Goal: Transaction & Acquisition: Obtain resource

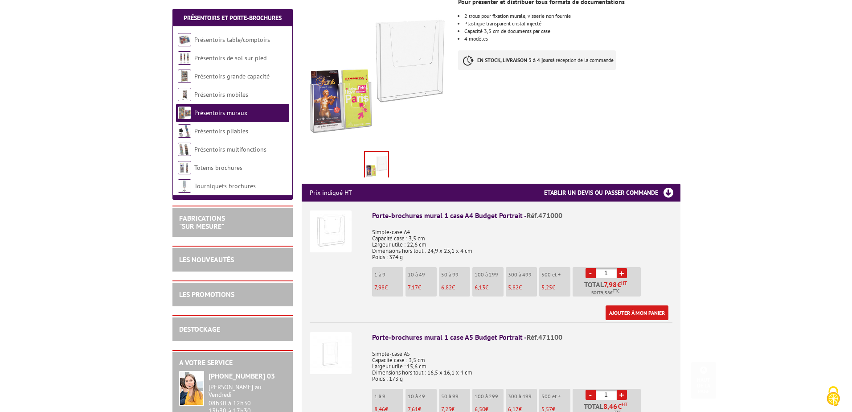
scroll to position [223, 0]
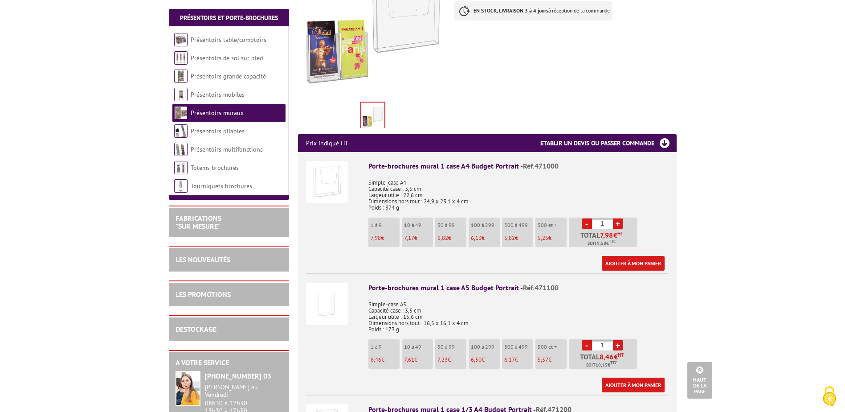
drag, startPoint x: 607, startPoint y: 214, endPoint x: 595, endPoint y: 214, distance: 12.5
click at [595, 218] on input "1" at bounding box center [602, 223] width 21 height 10
type input "8"
click at [617, 257] on link "Ajouter à mon panier" at bounding box center [633, 263] width 63 height 15
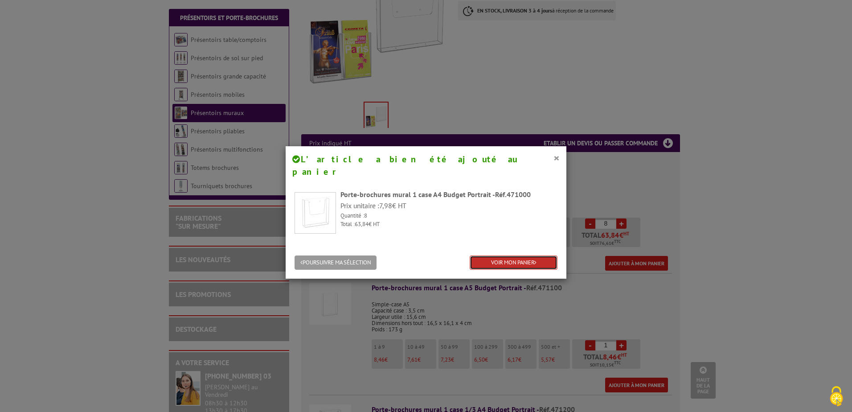
click at [491, 255] on link "VOIR MON PANIER" at bounding box center [513, 262] width 88 height 15
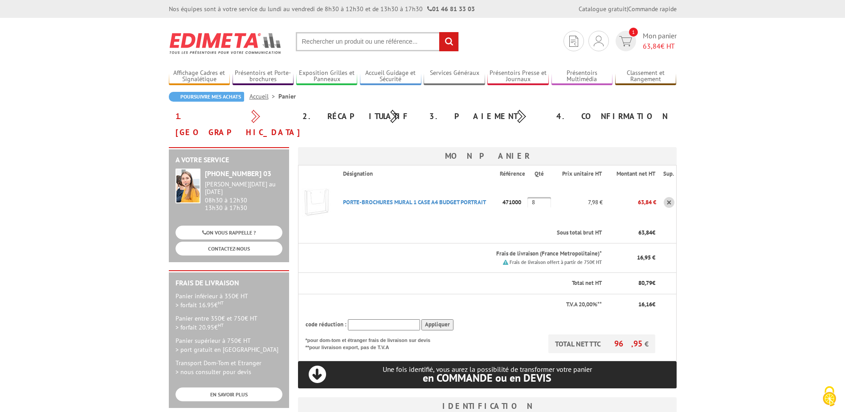
click at [558, 259] on small "Frais de livraison offert à partir de 750€ HT" at bounding box center [556, 262] width 92 height 6
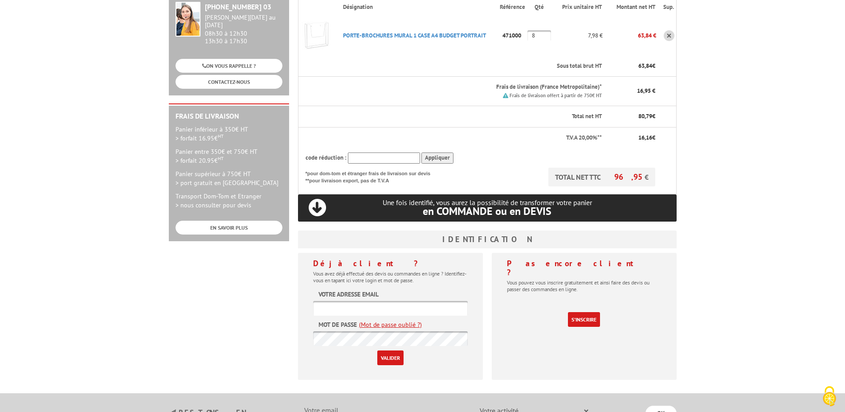
scroll to position [223, 0]
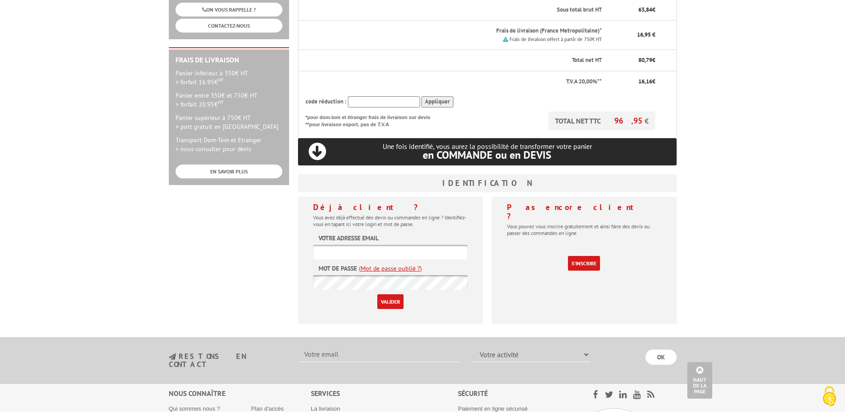
click at [351, 245] on input "text" at bounding box center [390, 252] width 155 height 15
type input "services.eco@ch-douarnenez.fr"
click at [350, 257] on form "Votre adresse email services.eco@ch-douarnenez.fr Mot de passe (Mot de passe ou…" at bounding box center [390, 270] width 155 height 75
click at [377, 294] on input "Valider" at bounding box center [390, 301] width 26 height 15
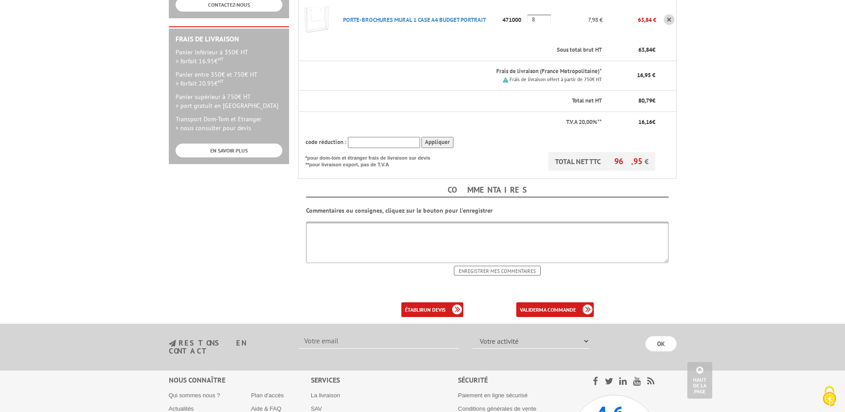
scroll to position [312, 0]
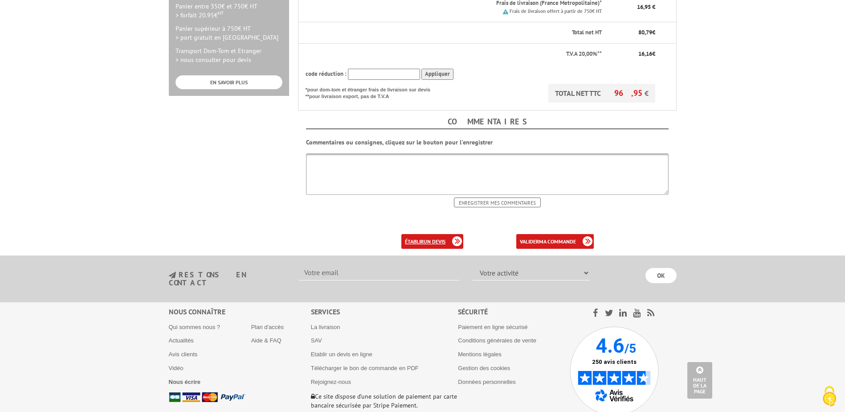
click at [444, 234] on link "établir un devis" at bounding box center [432, 241] width 62 height 15
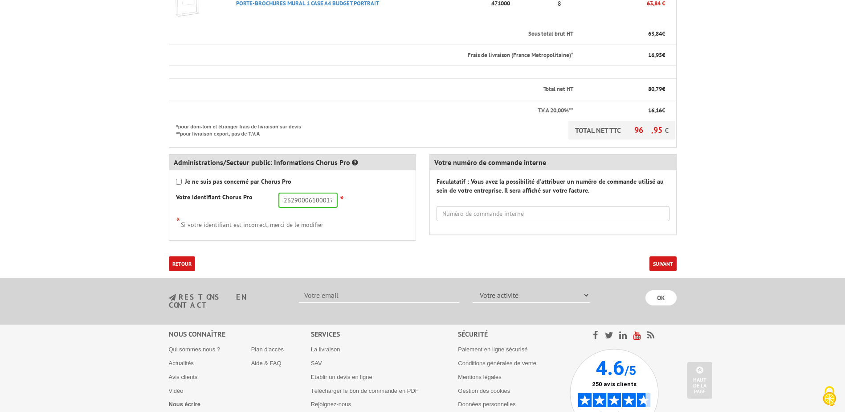
scroll to position [312, 0]
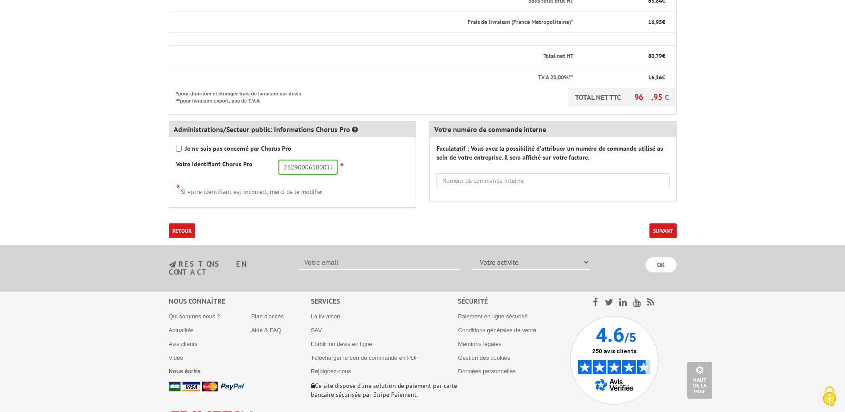
click at [654, 237] on button "Suivant" at bounding box center [662, 230] width 27 height 15
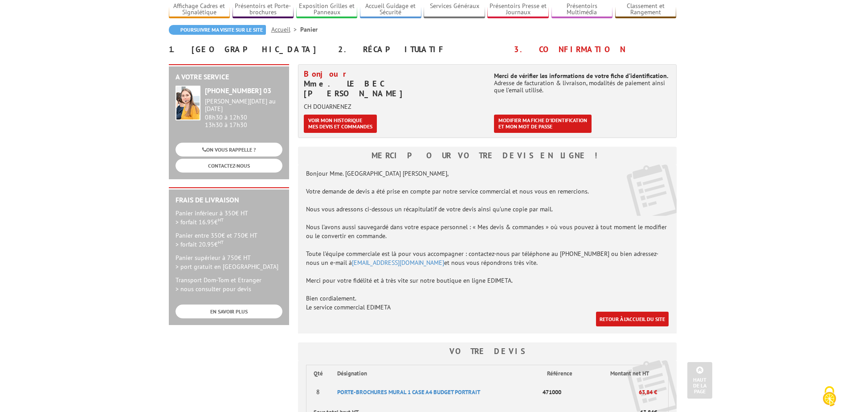
scroll to position [66, 0]
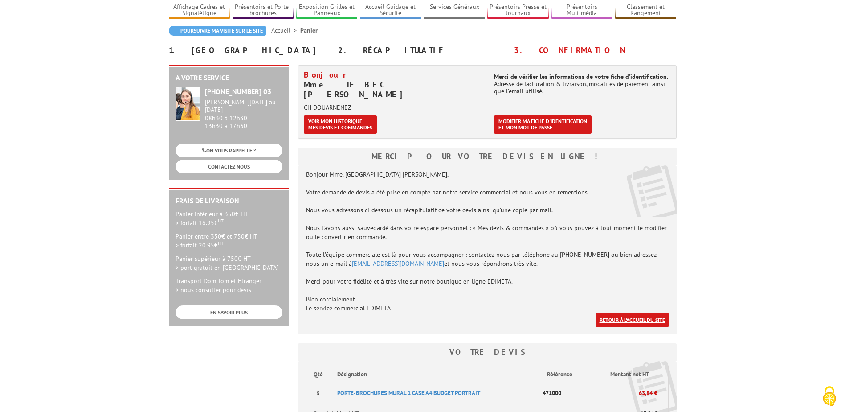
drag, startPoint x: 616, startPoint y: 311, endPoint x: 612, endPoint y: 307, distance: 5.1
click at [616, 312] on link "Retour à l'accueil du site" at bounding box center [632, 319] width 73 height 15
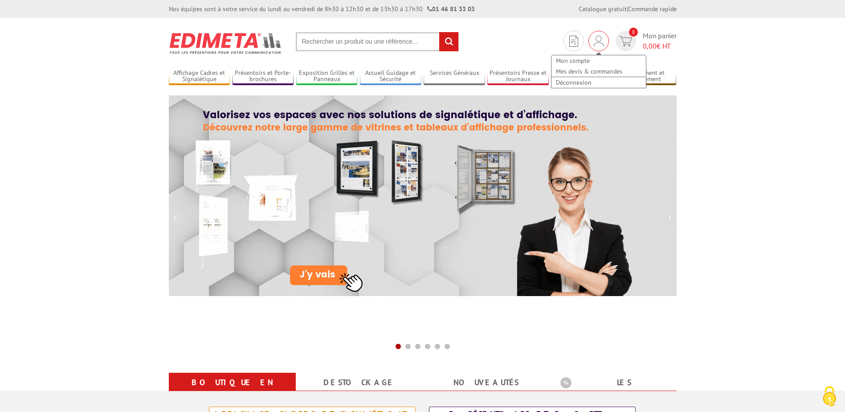
click at [595, 41] on img at bounding box center [599, 41] width 10 height 11
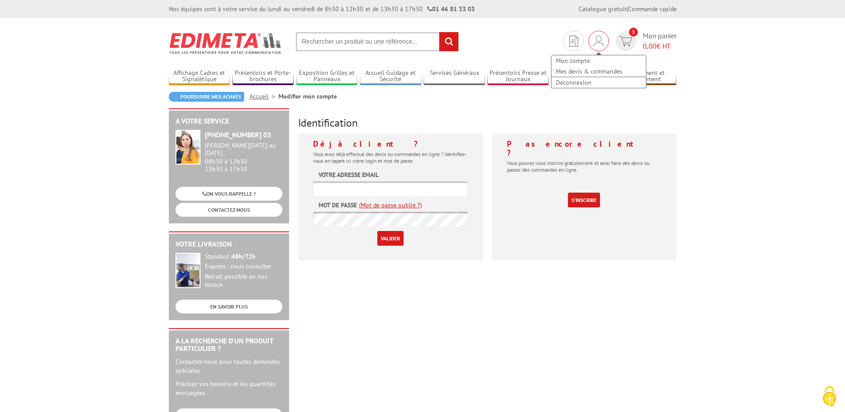
click at [600, 45] on img at bounding box center [599, 41] width 10 height 11
click at [582, 64] on link "Mon compte" at bounding box center [598, 60] width 94 height 11
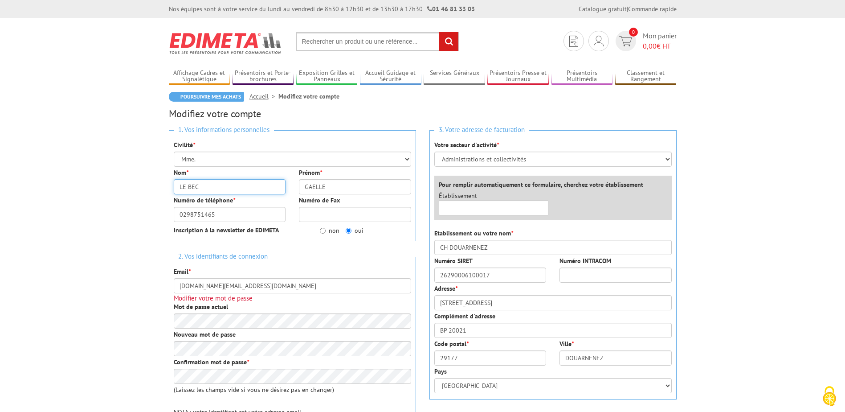
drag, startPoint x: 227, startPoint y: 179, endPoint x: 150, endPoint y: 191, distance: 77.9
type input "DROZO"
drag, startPoint x: 333, startPoint y: 183, endPoint x: 257, endPoint y: 184, distance: 75.7
click at [257, 184] on div "Nom * DROZO Prénom * GAELLE" at bounding box center [292, 182] width 251 height 28
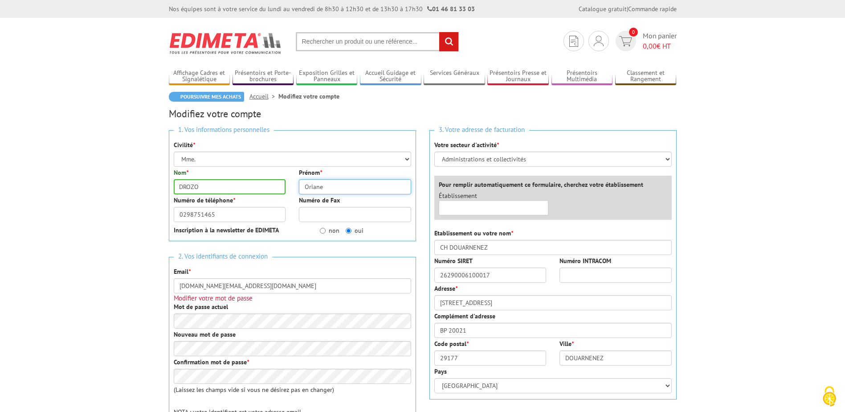
type input "Oriane"
click at [221, 220] on input "0298751465" at bounding box center [230, 214] width 112 height 15
drag, startPoint x: 220, startPoint y: 219, endPoint x: 210, endPoint y: 218, distance: 10.7
click at [210, 218] on input "0298751465" at bounding box center [230, 214] width 112 height 15
type input "0298751466"
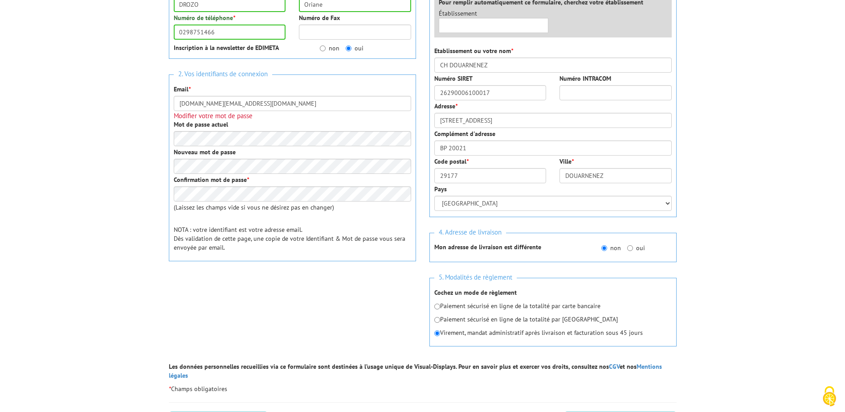
scroll to position [223, 0]
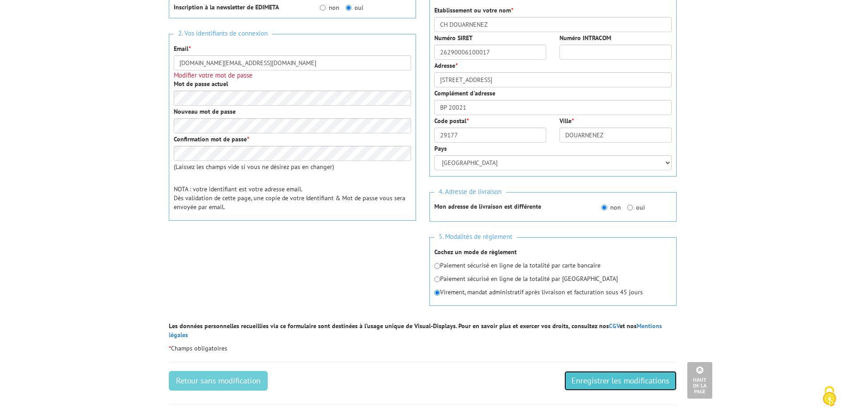
click at [600, 371] on input "Enregistrer les modifications" at bounding box center [620, 381] width 112 height 20
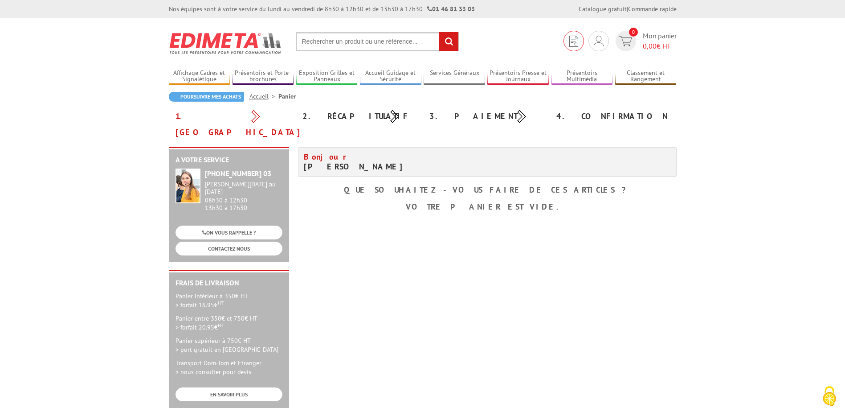
click at [576, 42] on img at bounding box center [573, 41] width 9 height 11
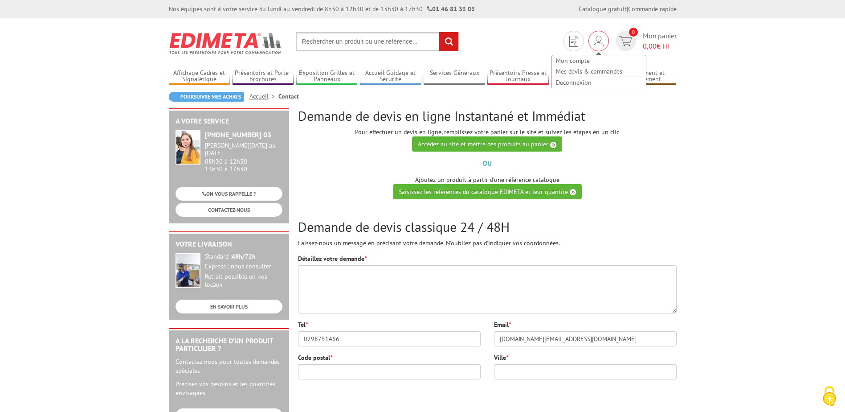
click at [594, 42] on img at bounding box center [599, 41] width 10 height 11
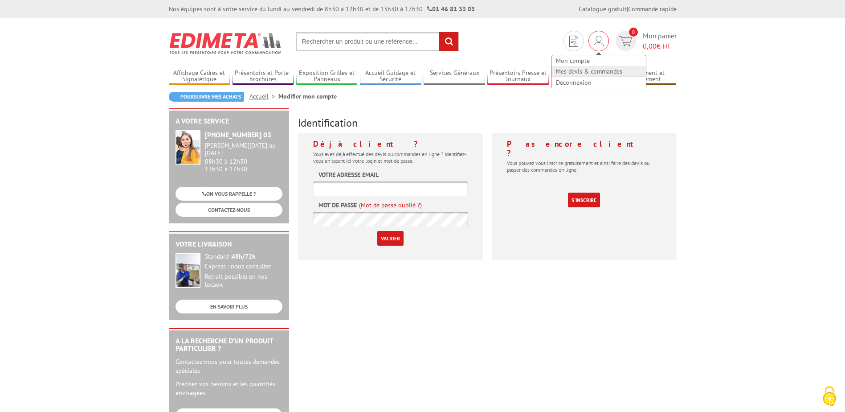
click at [573, 72] on link "Mes devis & commandes" at bounding box center [598, 71] width 94 height 11
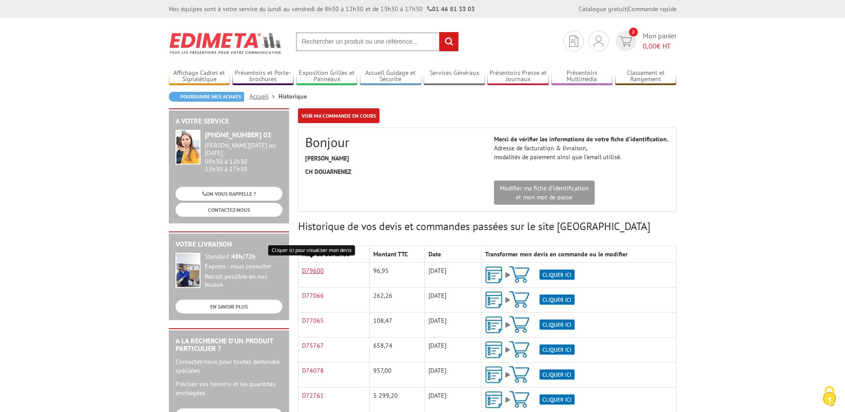
click at [314, 269] on link "D79600" at bounding box center [313, 270] width 22 height 8
click at [378, 45] on input "text" at bounding box center [377, 41] width 163 height 19
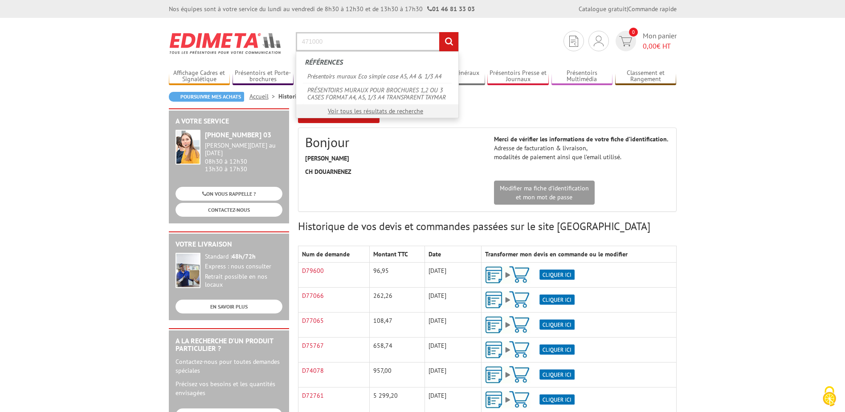
type input "471000"
click at [439, 32] on input "rechercher" at bounding box center [448, 41] width 19 height 19
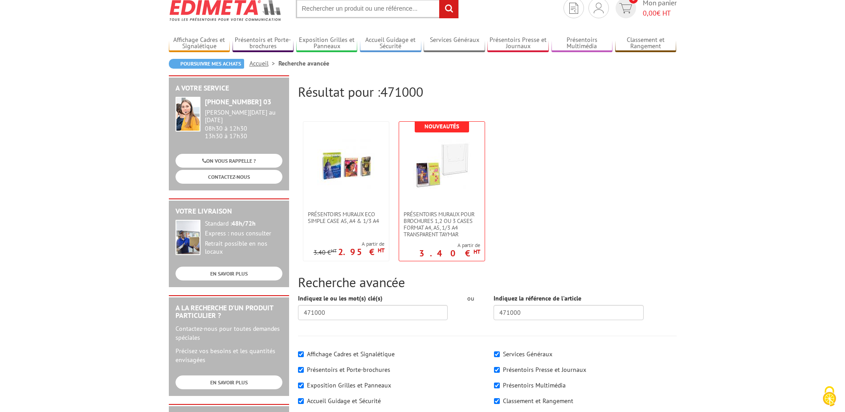
scroll to position [89, 0]
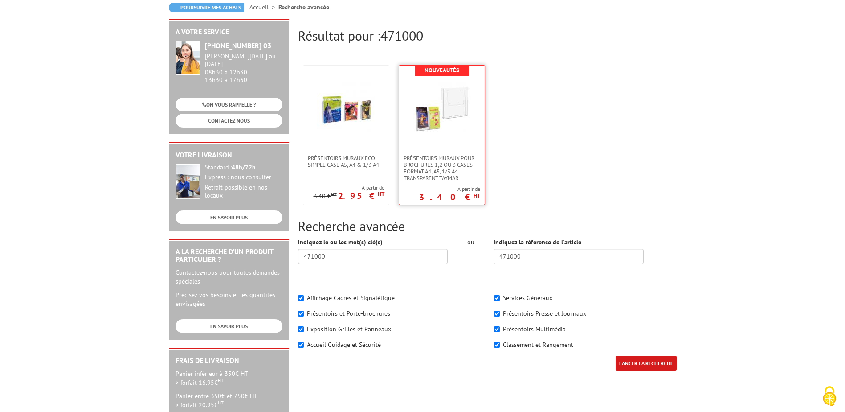
click at [461, 110] on img at bounding box center [442, 108] width 58 height 58
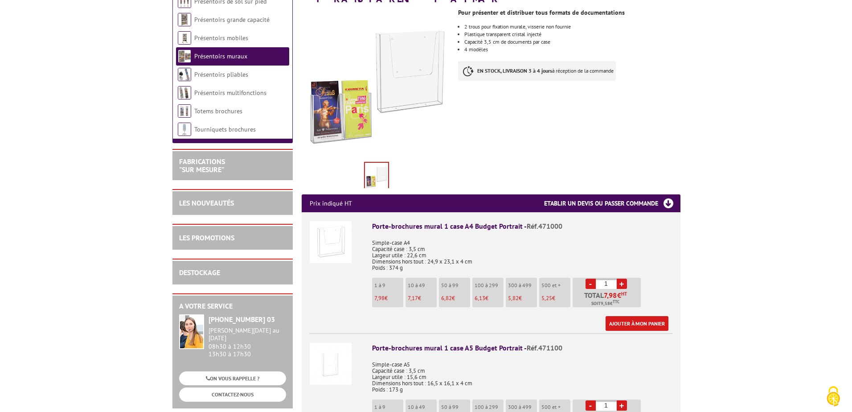
scroll to position [223, 0]
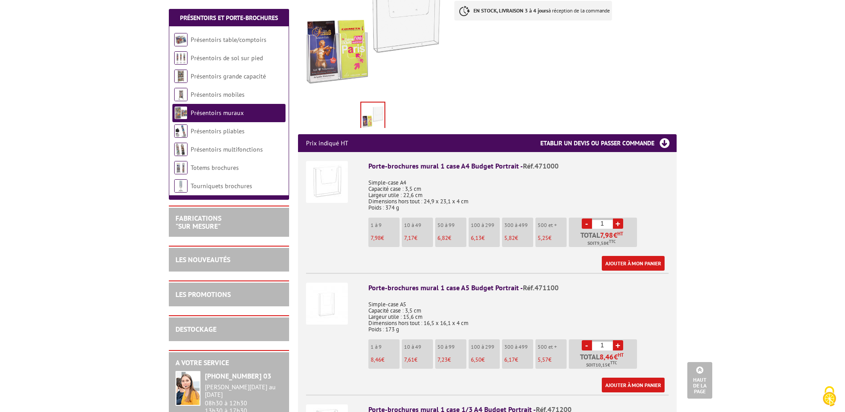
drag, startPoint x: 604, startPoint y: 212, endPoint x: 596, endPoint y: 211, distance: 7.1
click at [596, 218] on input "1" at bounding box center [602, 223] width 21 height 10
type input "8"
drag, startPoint x: 637, startPoint y: 251, endPoint x: 512, endPoint y: 241, distance: 126.0
click at [637, 256] on link "Ajouter à mon panier" at bounding box center [633, 263] width 63 height 15
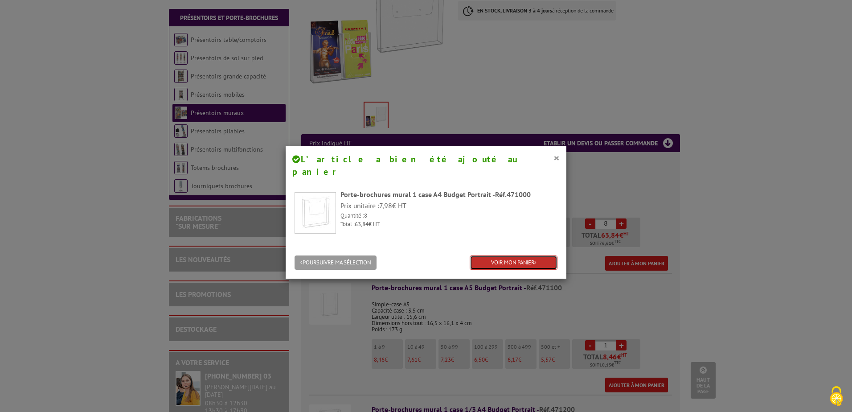
click at [499, 255] on link "VOIR MON PANIER" at bounding box center [513, 262] width 88 height 15
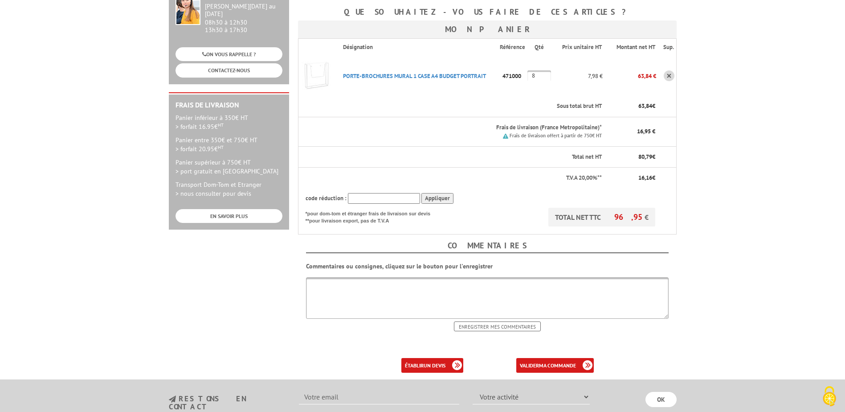
scroll to position [267, 0]
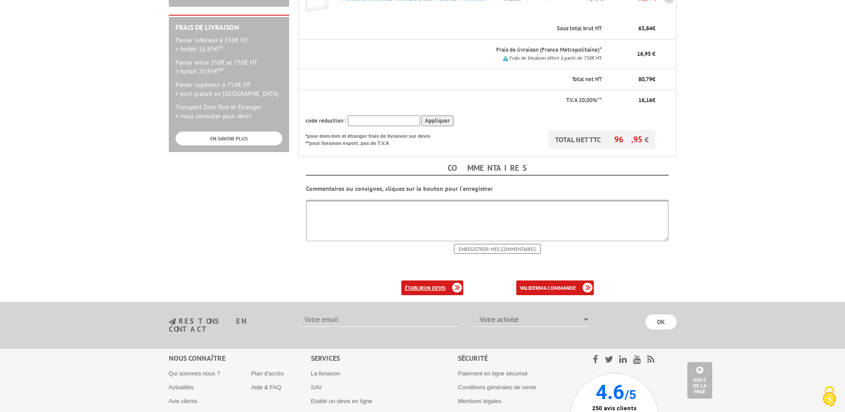
click at [442, 284] on b "un devis" at bounding box center [435, 287] width 22 height 7
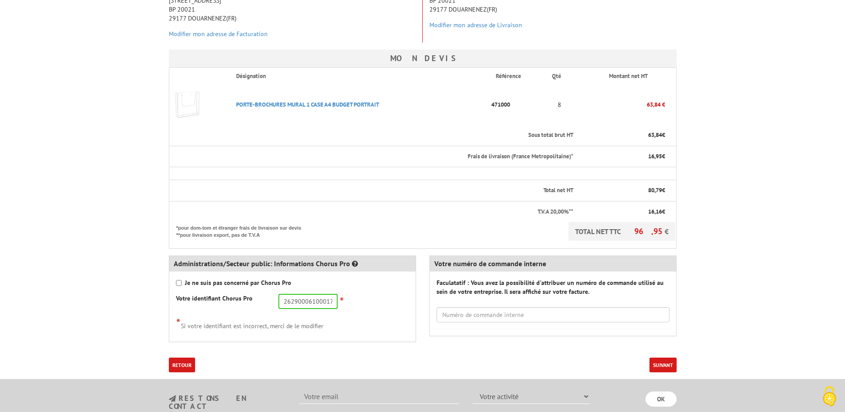
scroll to position [178, 0]
click at [670, 361] on button "Suivant" at bounding box center [662, 364] width 27 height 15
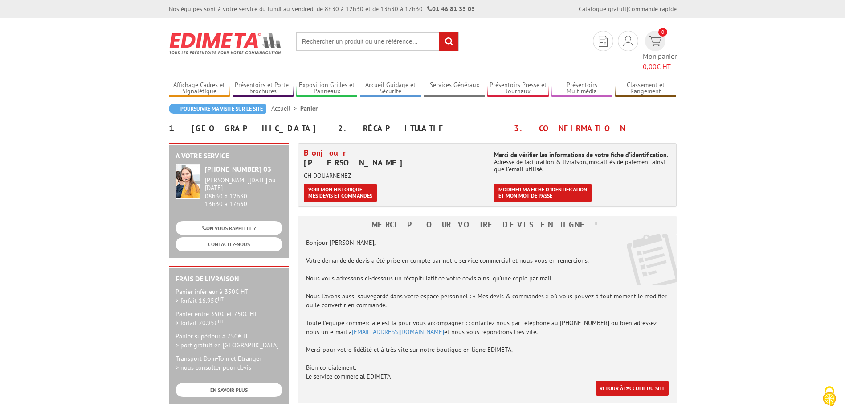
click at [328, 184] on link "Voir mon historique mes devis et commandes" at bounding box center [340, 193] width 73 height 18
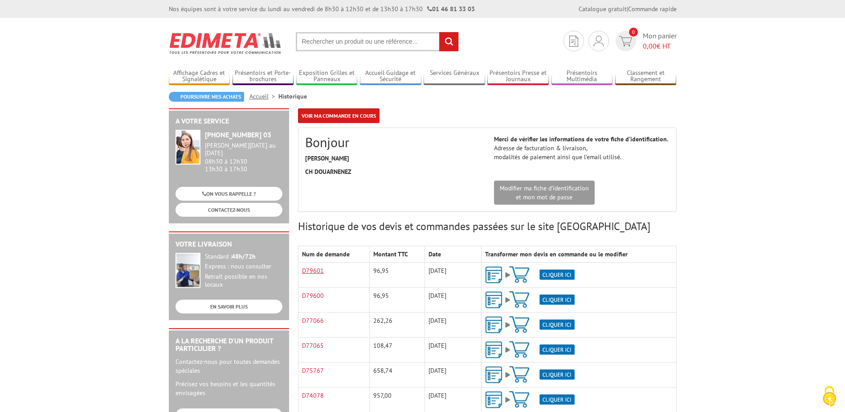
click at [321, 271] on td "D79601" at bounding box center [334, 274] width 72 height 25
click at [320, 271] on link "D79601" at bounding box center [313, 270] width 22 height 8
click at [80, 343] on body "Nos équipes sont à votre service du [DATE] au [DATE] de 8h30 à 12h30 et de 13h3…" at bounding box center [422, 397] width 845 height 795
click at [0, 53] on html "Nos équipes sont à votre service du [DATE] au [DATE] de 8h30 à 12h30 et de 13h3…" at bounding box center [422, 397] width 845 height 795
